Goal: Task Accomplishment & Management: Use online tool/utility

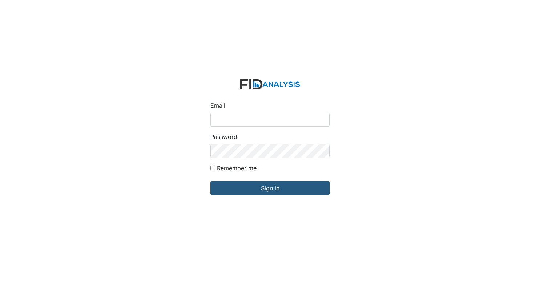
type input "[EMAIL_ADDRESS][DOMAIN_NAME]"
click at [250, 196] on form "Email zsmith@lifeincorporated.com Password Remember me Sign in" at bounding box center [270, 141] width 131 height 136
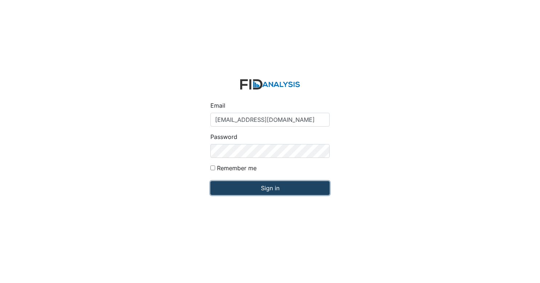
click at [255, 191] on input "Sign in" at bounding box center [270, 188] width 119 height 14
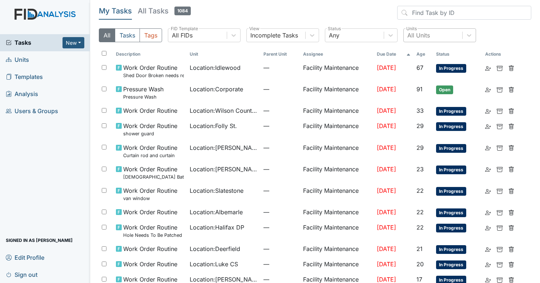
click at [440, 38] on div "All Units" at bounding box center [433, 35] width 59 height 13
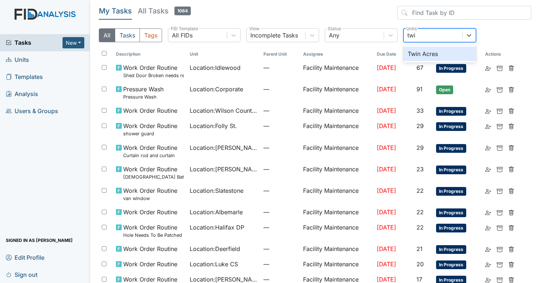
type input "twin"
click at [427, 52] on div "Twin Acres" at bounding box center [440, 54] width 73 height 15
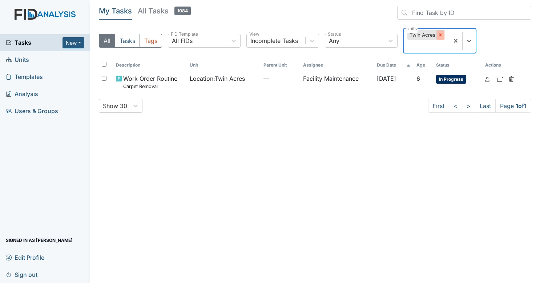
click at [441, 32] on div at bounding box center [441, 34] width 8 height 9
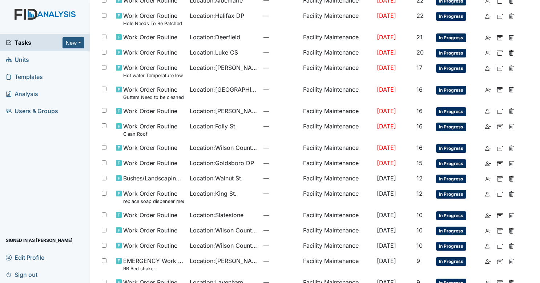
scroll to position [217, 0]
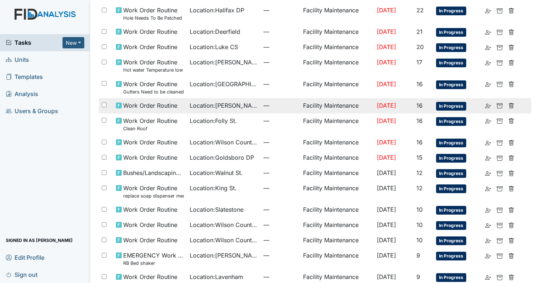
click at [234, 101] on span "Location : Scott House" at bounding box center [224, 105] width 68 height 9
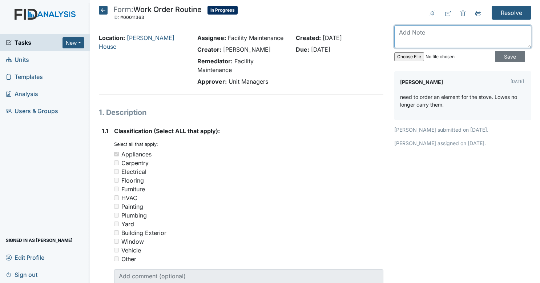
click at [444, 35] on textarea at bounding box center [463, 36] width 137 height 23
type textarea "u"
type textarea "i"
type textarea "I"
type textarea "s"
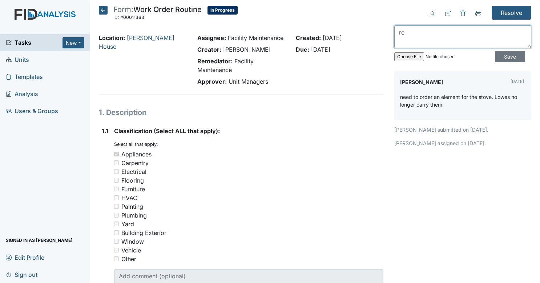
type textarea "r"
type textarea "return if not fixed."
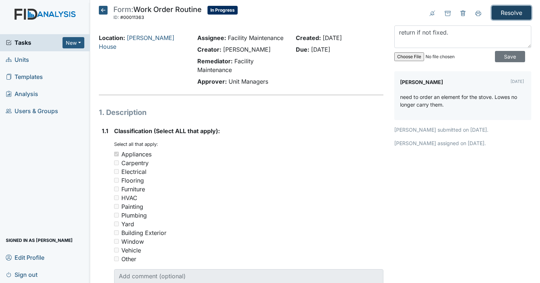
click at [508, 16] on input "Resolve" at bounding box center [512, 13] width 40 height 14
click at [508, 53] on input "Save" at bounding box center [510, 56] width 30 height 11
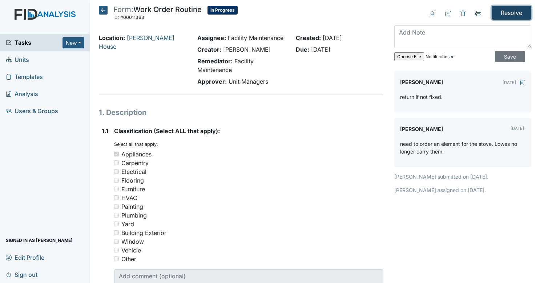
click at [514, 13] on input "Resolve" at bounding box center [512, 13] width 40 height 14
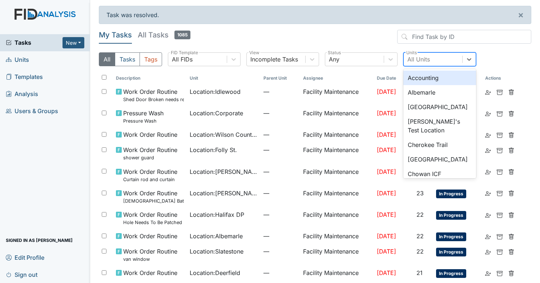
click at [431, 63] on div "All Units" at bounding box center [433, 59] width 59 height 13
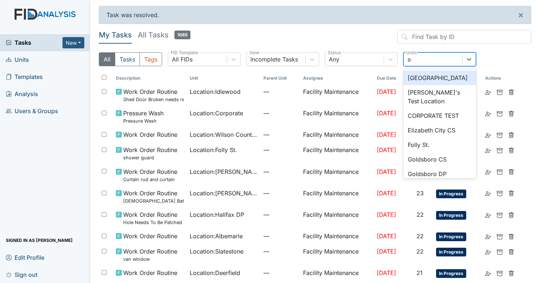
type input "sco"
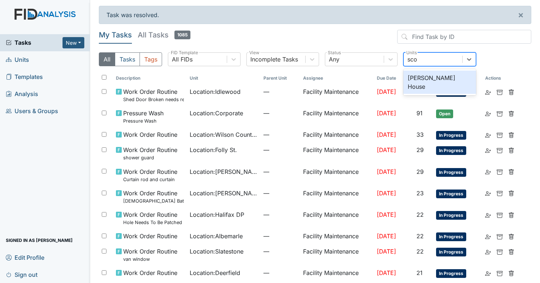
click at [431, 76] on div "[PERSON_NAME] House" at bounding box center [440, 82] width 73 height 23
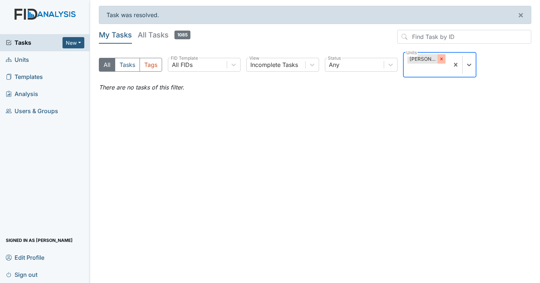
click at [444, 59] on div at bounding box center [442, 58] width 8 height 9
